Goal: Transaction & Acquisition: Book appointment/travel/reservation

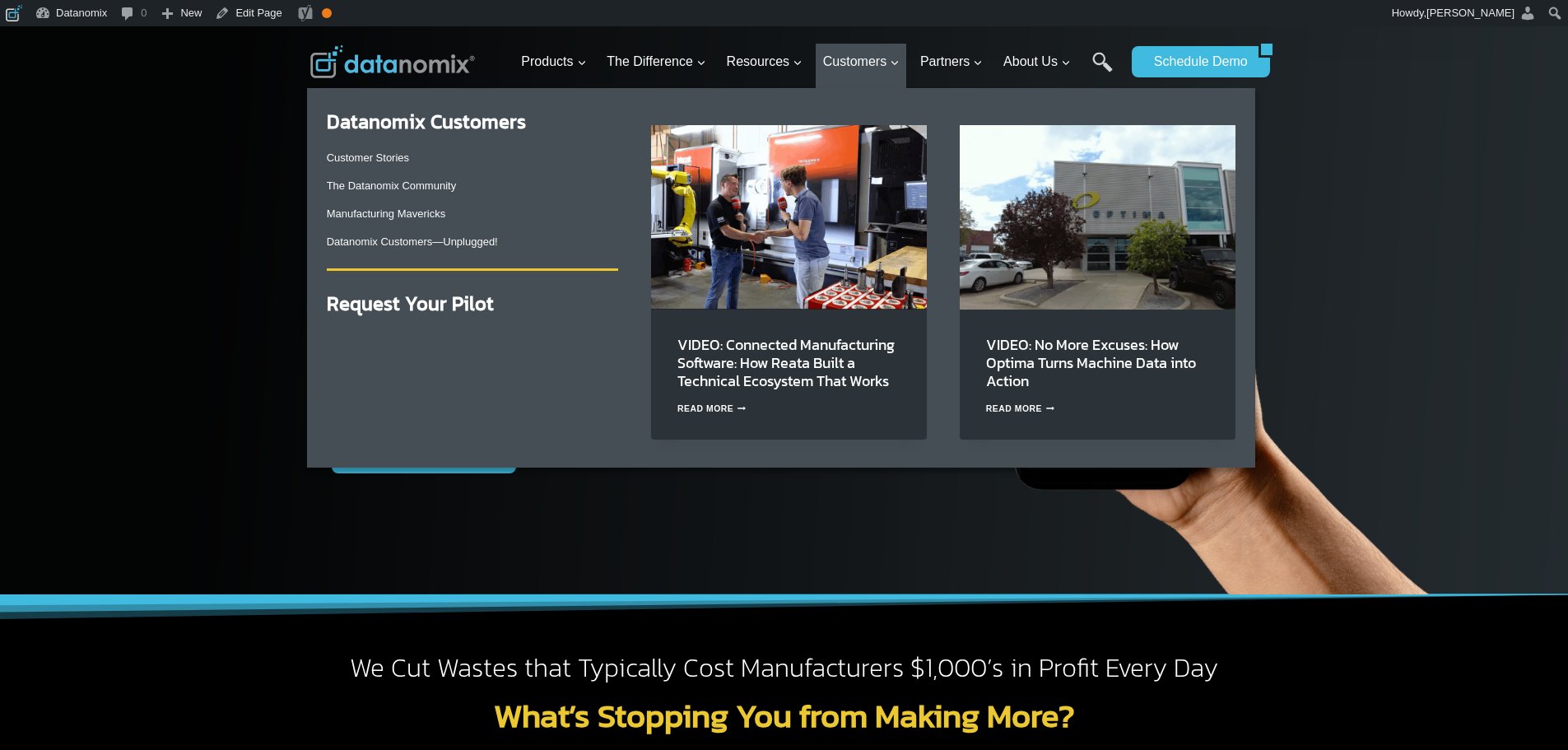
click at [812, 313] on div "VIDEO: Connected Manufacturing Software: How Reata Built a Technical Ecosystem …" at bounding box center [789, 374] width 276 height 131
click at [793, 365] on link "VIDEO: Connected Manufacturing Software: How Reata Built a Technical Ecosystem …" at bounding box center [785, 362] width 218 height 58
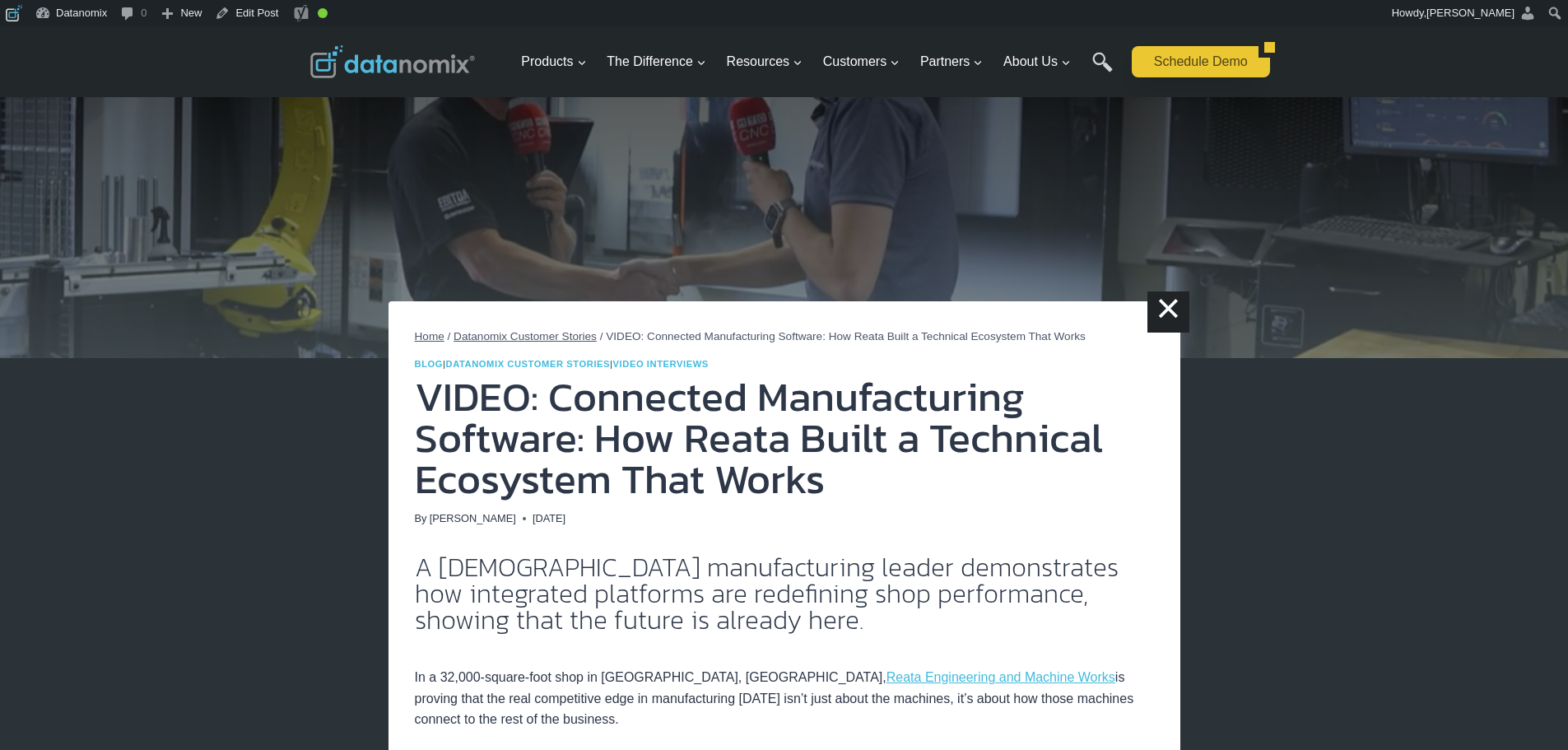
click at [1162, 53] on link "Schedule Demo" at bounding box center [1195, 62] width 127 height 31
